Goal: Navigation & Orientation: Find specific page/section

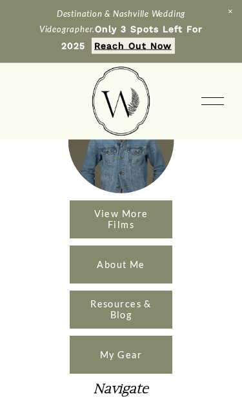
scroll to position [78, 0]
click at [132, 221] on link "View More Films" at bounding box center [121, 219] width 103 height 38
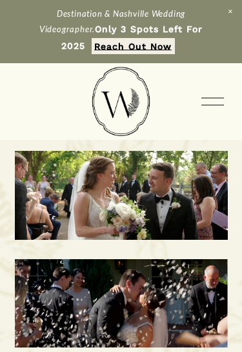
click at [216, 97] on div at bounding box center [212, 101] width 23 height 23
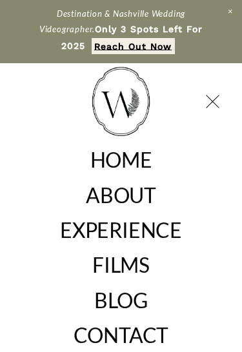
click at [168, 231] on link "EXPERIENCE" at bounding box center [120, 230] width 121 height 21
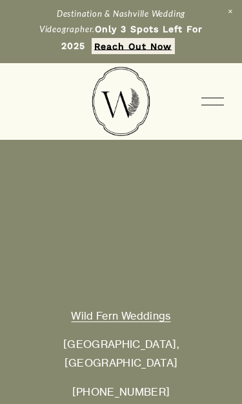
scroll to position [4724, 0]
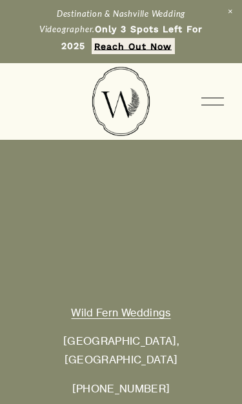
click at [207, 106] on div at bounding box center [212, 101] width 23 height 23
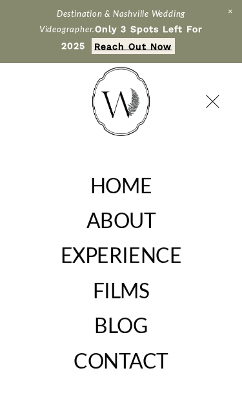
click at [137, 188] on link "HOME" at bounding box center [120, 186] width 61 height 21
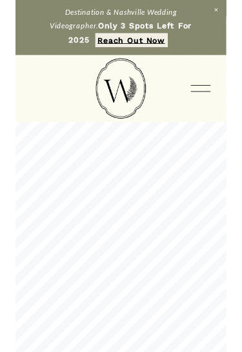
scroll to position [3188, 0]
